Goal: Complete application form

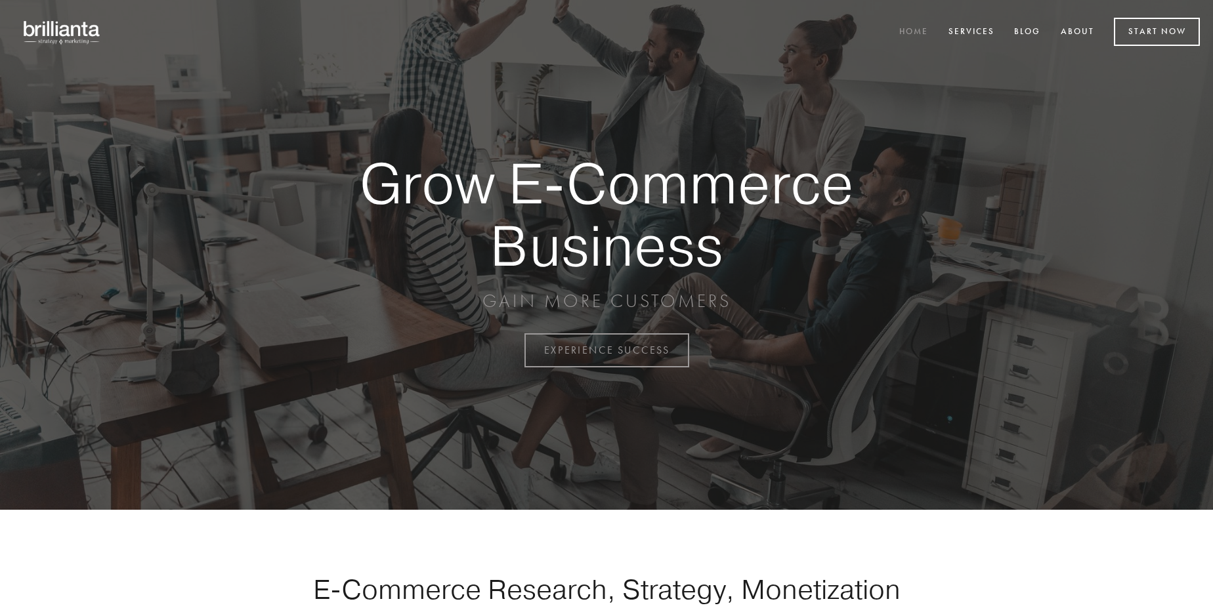
scroll to position [3441, 0]
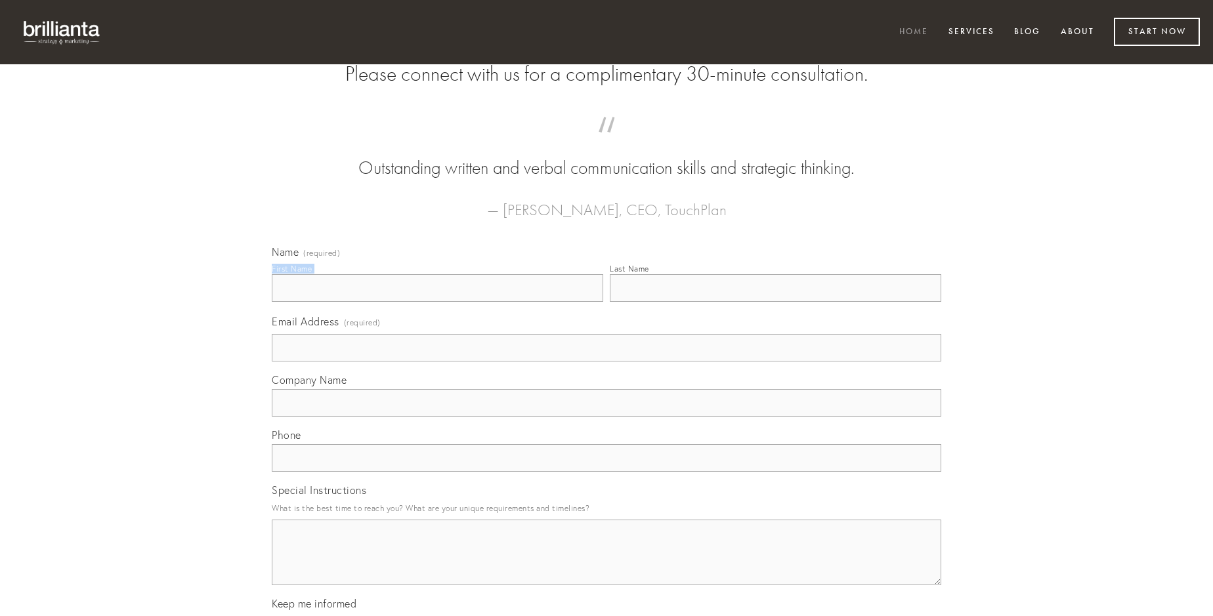
type input "[PERSON_NAME]"
click at [775, 302] on input "Last Name" at bounding box center [775, 288] width 331 height 28
type input "[PERSON_NAME]"
click at [607, 362] on input "Email Address (required)" at bounding box center [607, 348] width 670 height 28
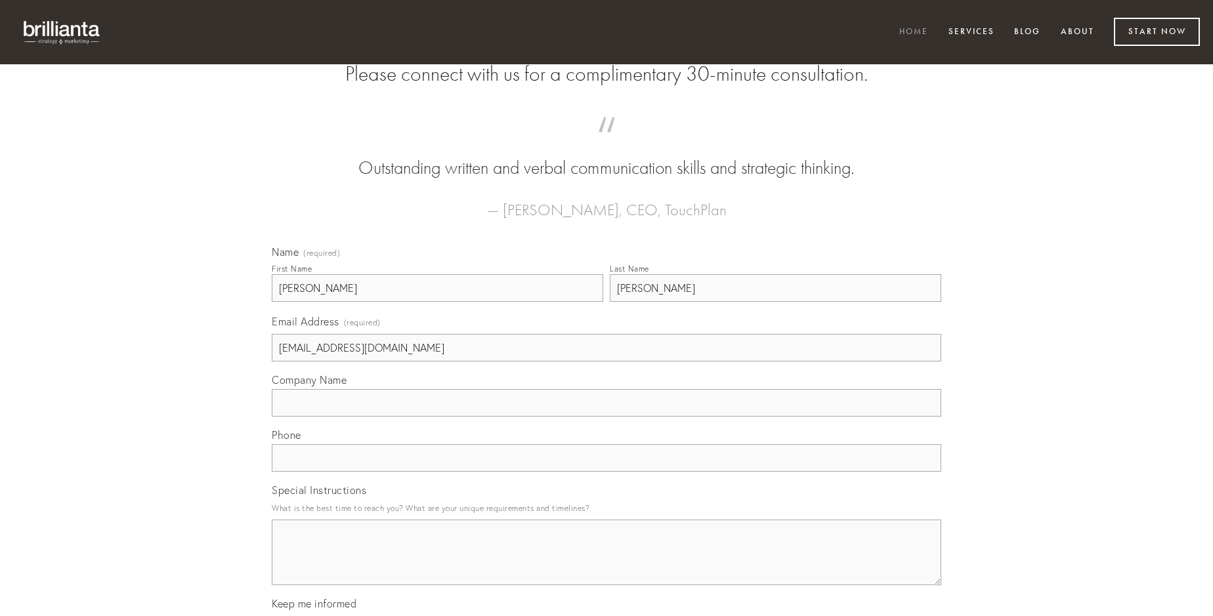
type input "[EMAIL_ADDRESS][DOMAIN_NAME]"
click at [607, 417] on input "Company Name" at bounding box center [607, 403] width 670 height 28
type input "verbera"
click at [607, 472] on input "text" at bounding box center [607, 458] width 670 height 28
click at [607, 565] on textarea "Special Instructions" at bounding box center [607, 553] width 670 height 66
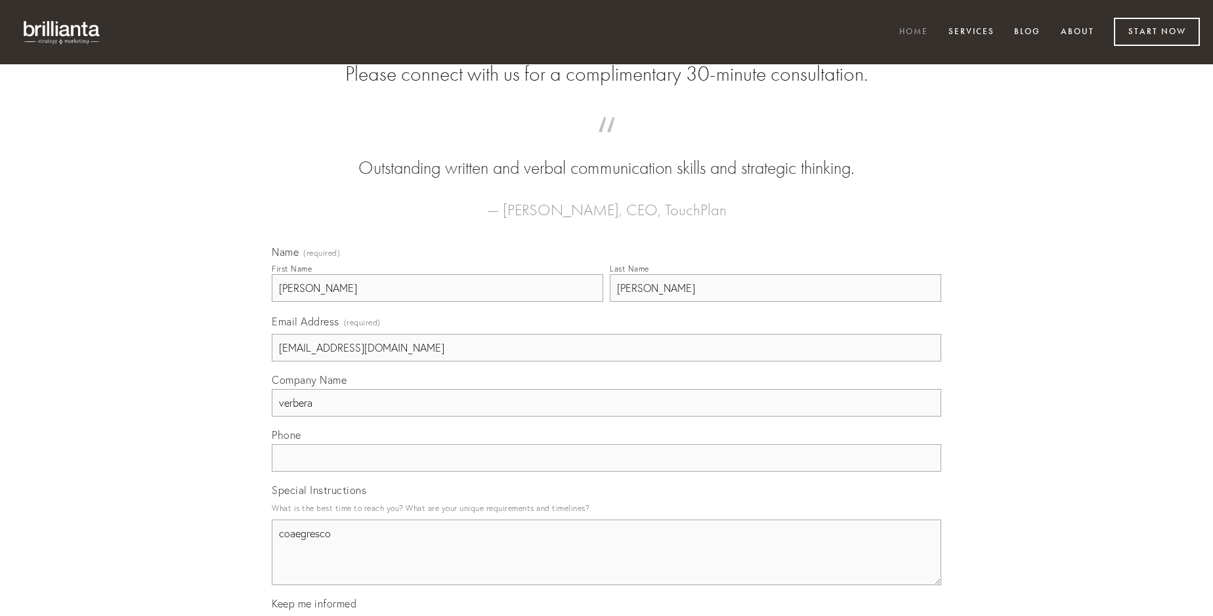
type textarea "coaegresco"
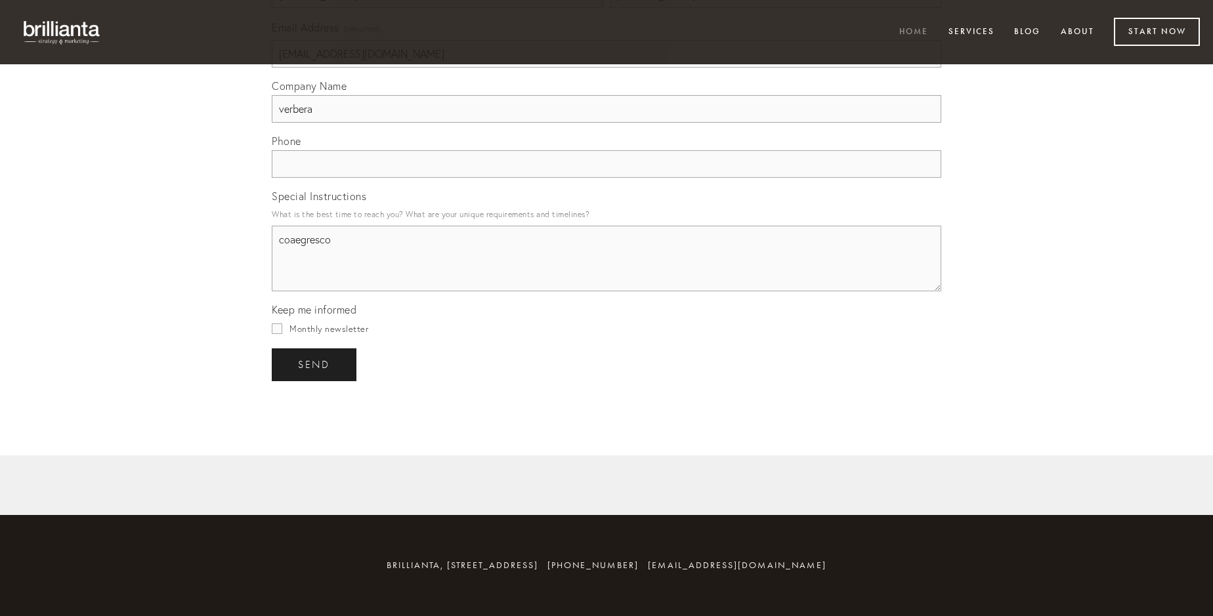
click at [315, 364] on span "send" at bounding box center [314, 365] width 32 height 12
